Goal: Information Seeking & Learning: Learn about a topic

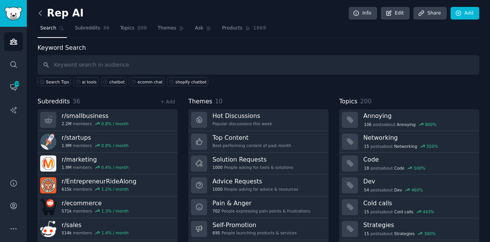
click at [42, 12] on icon at bounding box center [40, 13] width 8 height 8
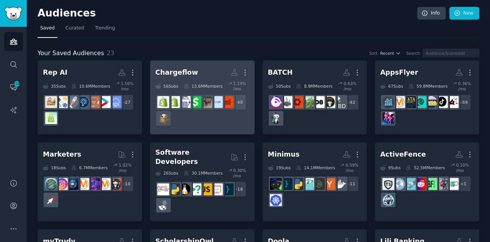
click at [185, 113] on div "+ 48" at bounding box center [203, 110] width 94 height 32
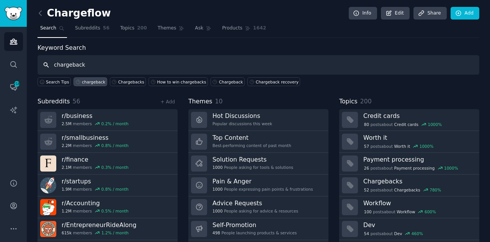
type input "chargeback"
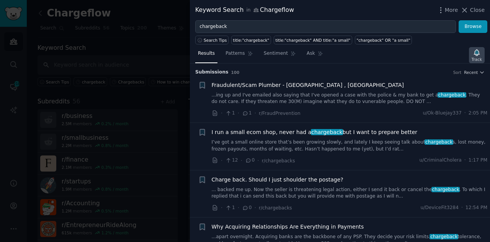
click at [480, 55] on icon "button" at bounding box center [477, 53] width 8 height 8
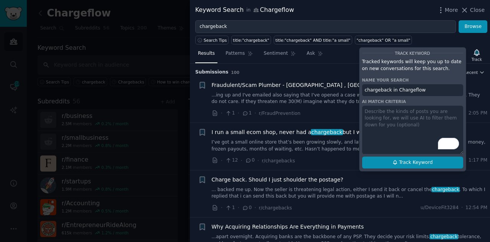
click at [413, 161] on span "Track Keyword" at bounding box center [416, 162] width 34 height 7
type input "chargeback in Chargeflow"
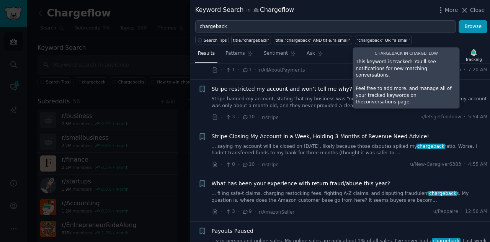
scroll to position [361, 0]
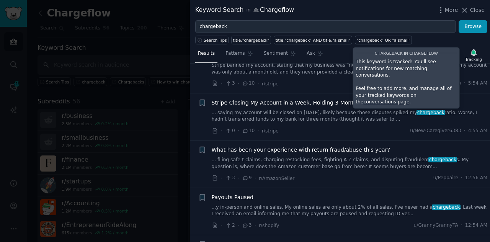
click at [309, 105] on div "Stripe Closing My Account in a Week, Holding 3 Months of Revenue Need Advice! .…" at bounding box center [350, 111] width 276 height 24
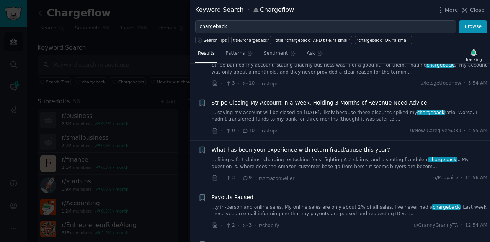
click at [305, 111] on link "... saying my account will be closed on [DATE], likely because those disputes s…" at bounding box center [350, 116] width 276 height 13
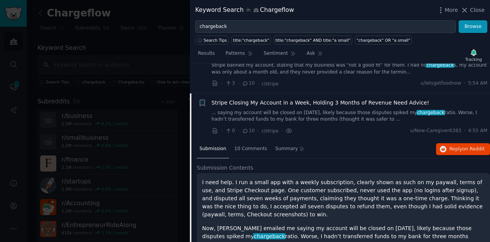
scroll to position [389, 0]
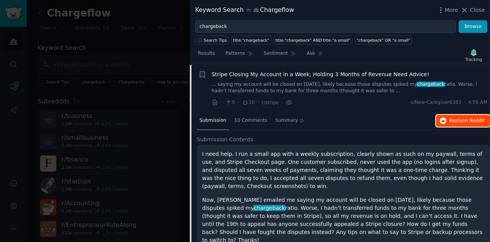
click at [463, 118] on span "on Reddit" at bounding box center [474, 120] width 22 height 5
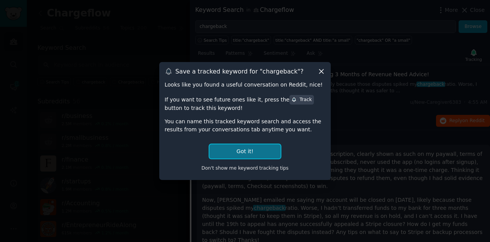
click at [244, 149] on button "Got it!" at bounding box center [245, 151] width 71 height 14
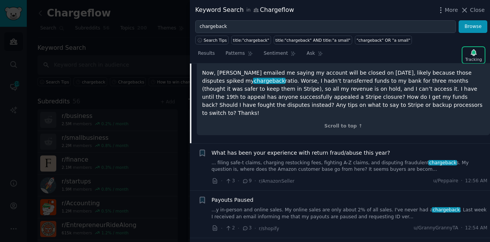
scroll to position [565, 0]
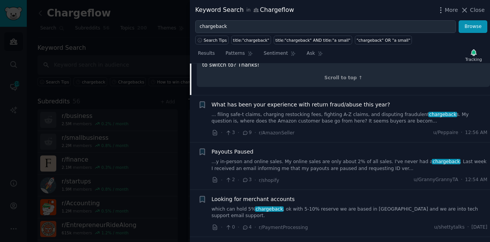
click at [302, 112] on link "... filing safe-t claims, charging restocking fees, fighting A-Z claims, and di…" at bounding box center [350, 118] width 276 height 13
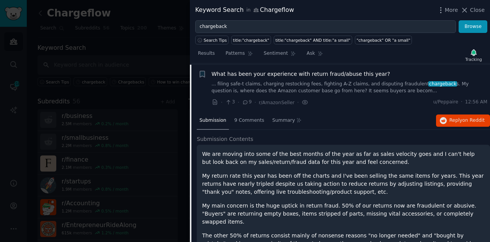
scroll to position [437, 0]
click at [464, 118] on span "on Reddit" at bounding box center [474, 120] width 22 height 5
